Goal: Information Seeking & Learning: Learn about a topic

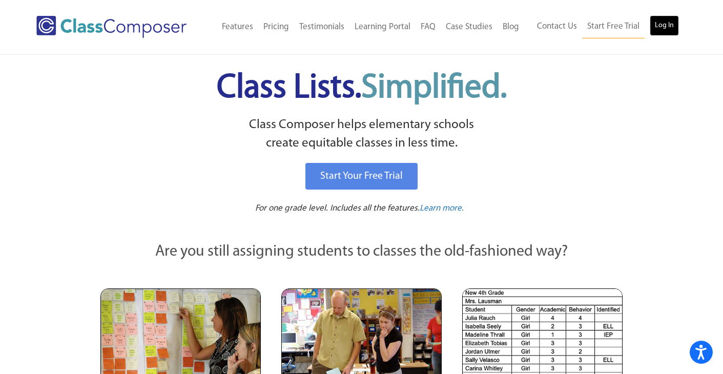
click at [661, 25] on link "Log In" at bounding box center [663, 25] width 29 height 20
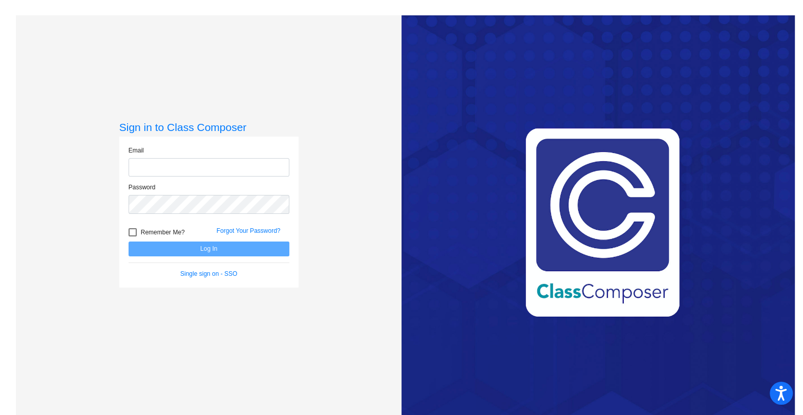
type input "[EMAIL_ADDRESS][DOMAIN_NAME]"
click at [207, 245] on button "Log In" at bounding box center [209, 249] width 161 height 15
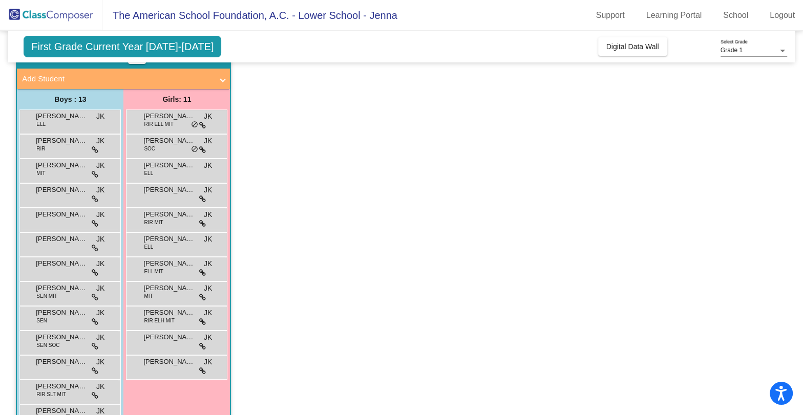
scroll to position [53, 0]
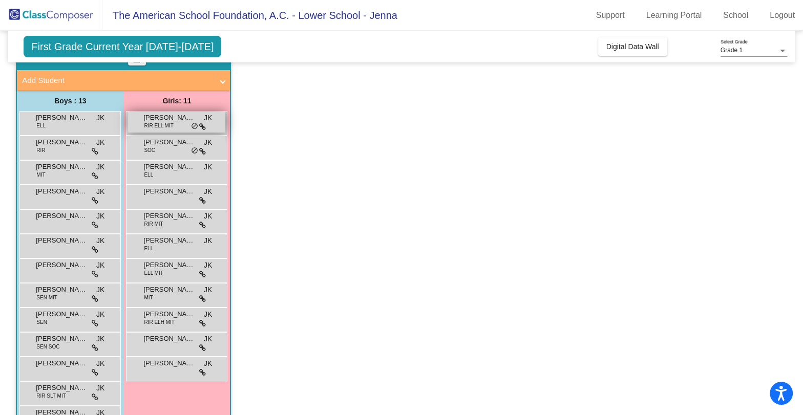
click at [195, 123] on span "do_not_disturb_alt" at bounding box center [194, 126] width 7 height 8
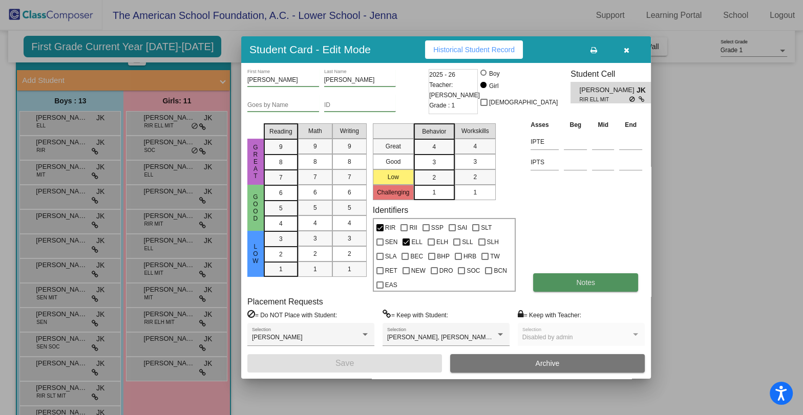
click at [595, 280] on span "Notes" at bounding box center [585, 283] width 19 height 8
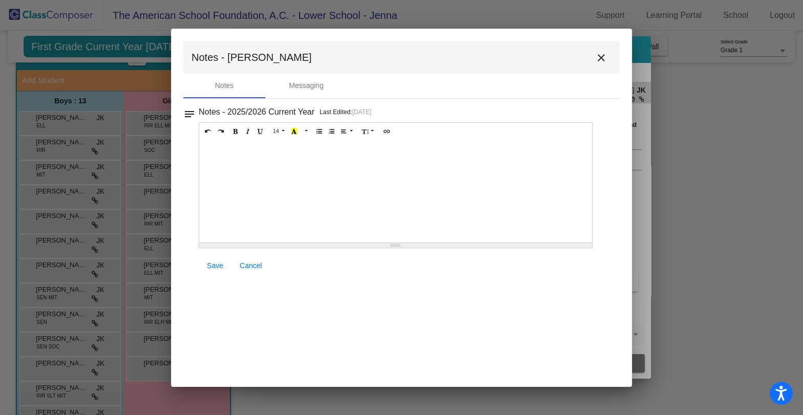
click at [604, 58] on mat-icon "close" at bounding box center [601, 58] width 12 height 12
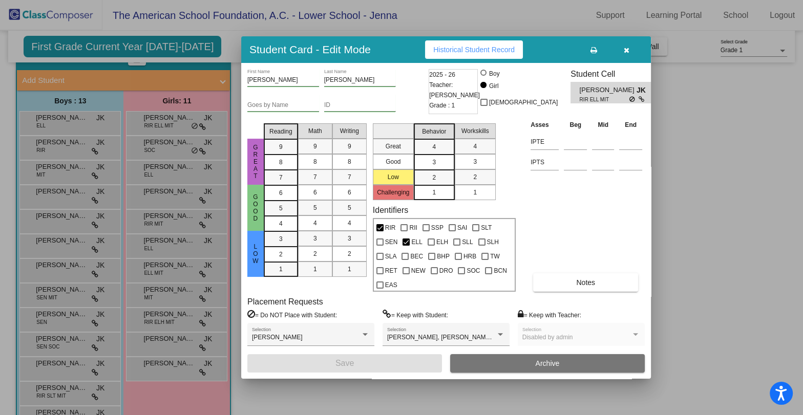
click at [626, 49] on icon "button" at bounding box center [627, 50] width 6 height 7
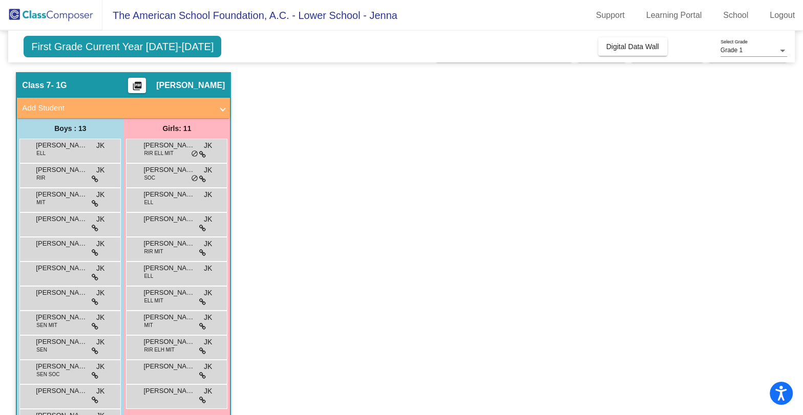
scroll to position [23, 0]
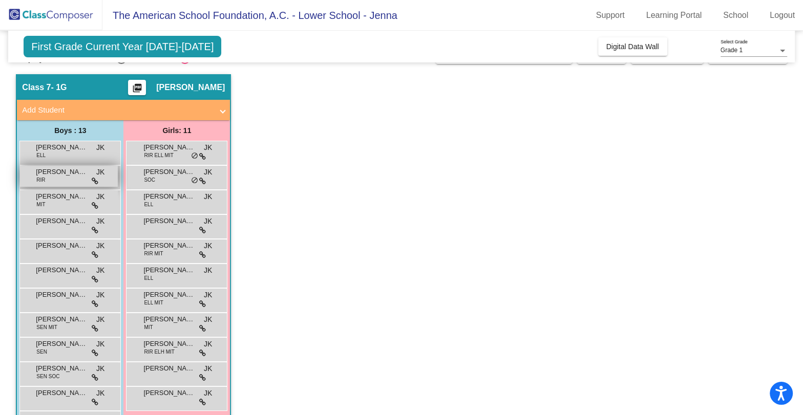
click at [99, 175] on span "JK" at bounding box center [100, 172] width 8 height 11
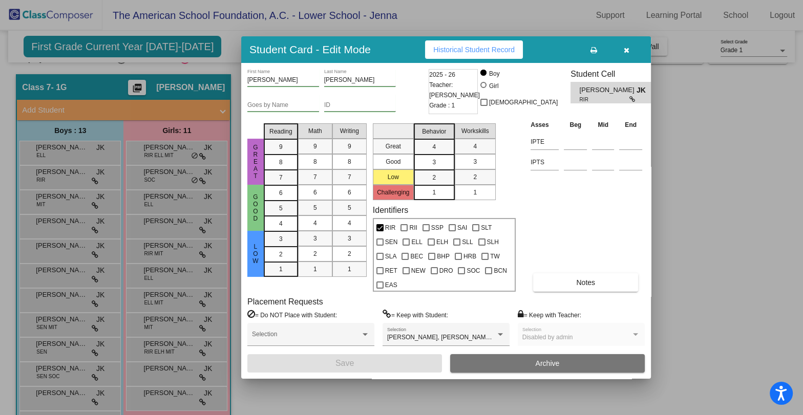
click at [629, 52] on icon "button" at bounding box center [627, 50] width 6 height 7
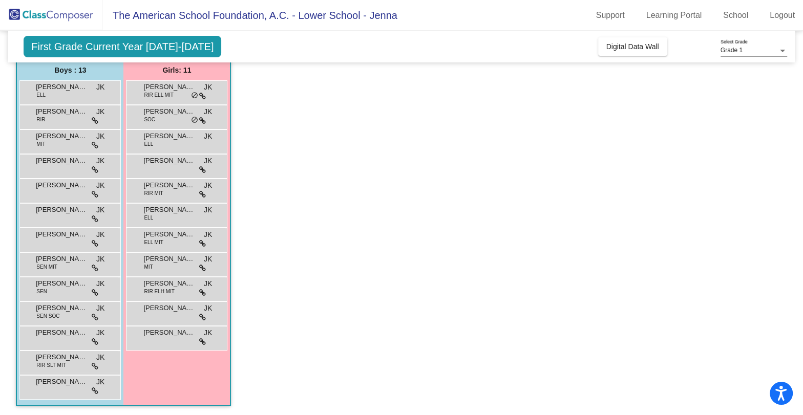
scroll to position [37, 0]
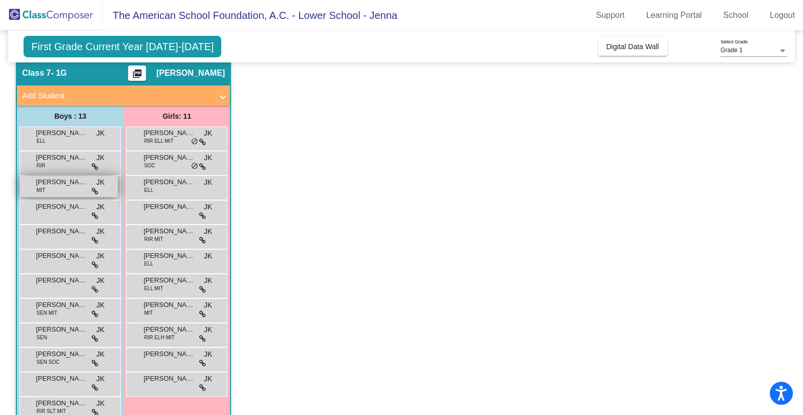
click at [73, 183] on span "FERRAN PEDRO" at bounding box center [61, 182] width 51 height 10
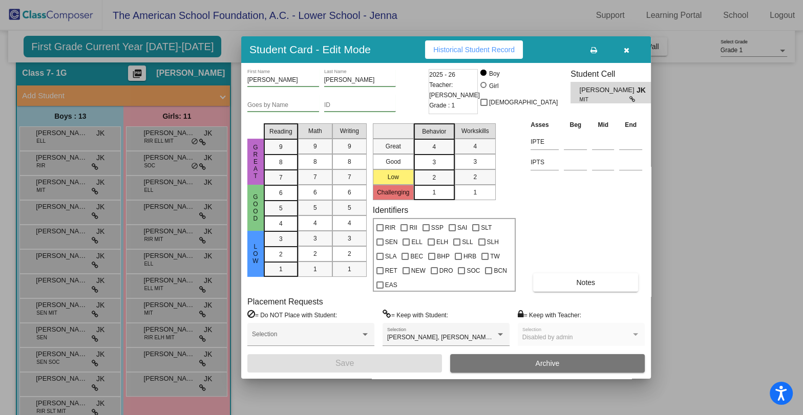
click at [628, 53] on icon "button" at bounding box center [627, 50] width 6 height 7
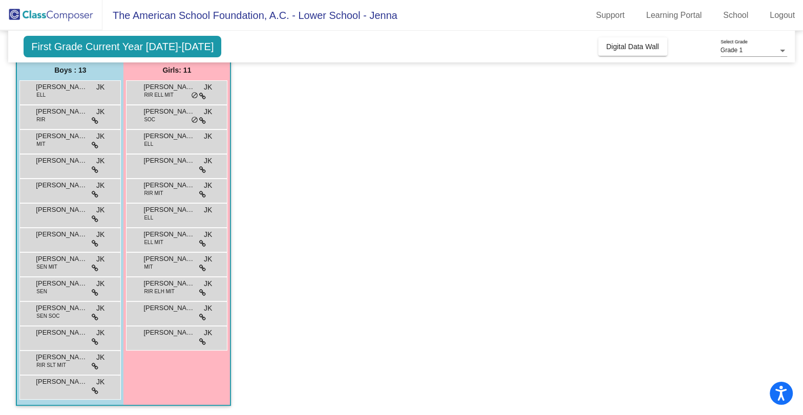
scroll to position [59, 0]
